Goal: Transaction & Acquisition: Purchase product/service

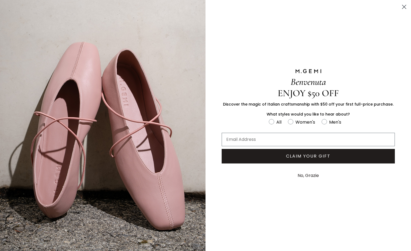
click at [403, 8] on circle "Close dialog" at bounding box center [404, 6] width 9 height 9
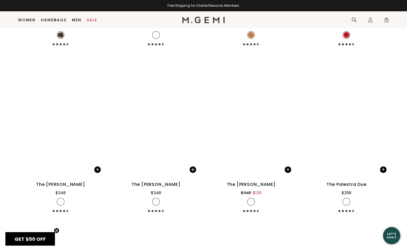
scroll to position [779, 0]
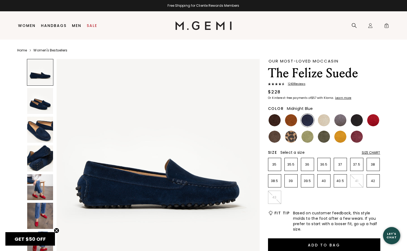
click at [32, 183] on img at bounding box center [40, 187] width 26 height 26
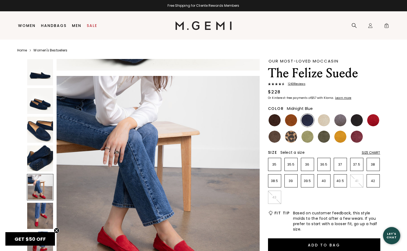
click at [36, 211] on img at bounding box center [40, 216] width 26 height 26
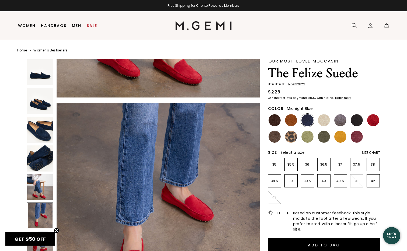
scroll to position [1021, 0]
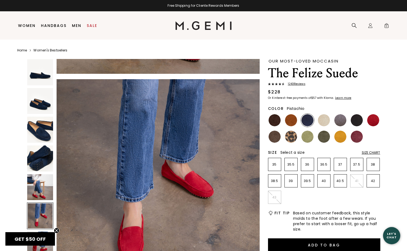
click at [306, 136] on img at bounding box center [307, 137] width 12 height 12
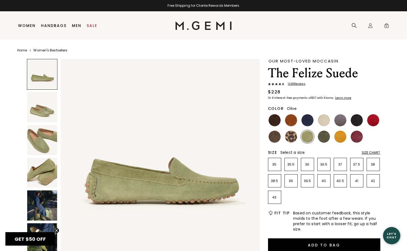
click at [319, 136] on img at bounding box center [324, 137] width 12 height 12
